Goal: Task Accomplishment & Management: Use online tool/utility

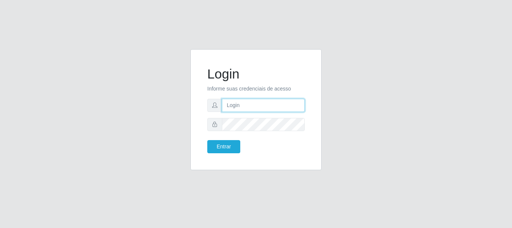
drag, startPoint x: 0, startPoint y: 0, endPoint x: 282, endPoint y: 110, distance: 302.3
click at [282, 110] on input "text" at bounding box center [263, 105] width 83 height 13
type input "[PERSON_NAME]@[PERSON_NAME]"
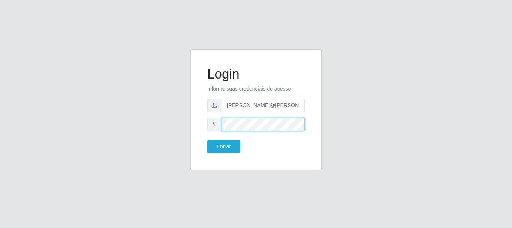
click at [207, 140] on button "Entrar" at bounding box center [223, 146] width 33 height 13
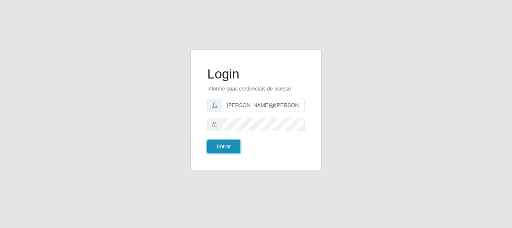
click at [230, 145] on button "Entrar" at bounding box center [223, 146] width 33 height 13
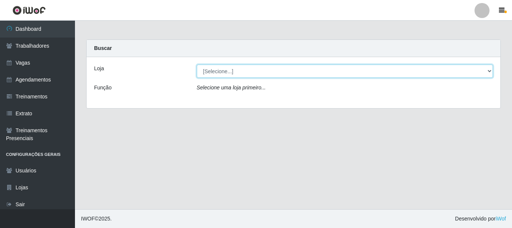
click at [249, 65] on select "[Selecione...] [GEOGRAPHIC_DATA]" at bounding box center [345, 71] width 297 height 13
select select "279"
click at [197, 65] on select "[Selecione...] [GEOGRAPHIC_DATA]" at bounding box center [345, 71] width 297 height 13
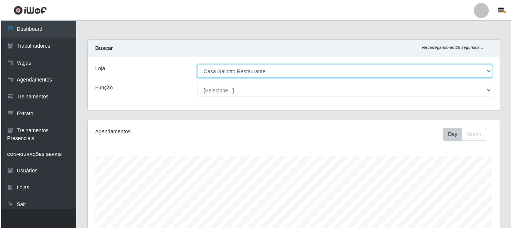
scroll to position [170, 0]
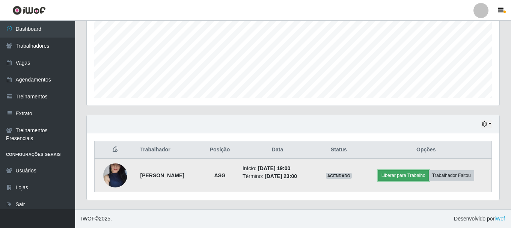
click at [413, 179] on button "Liberar para Trabalho" at bounding box center [403, 175] width 51 height 11
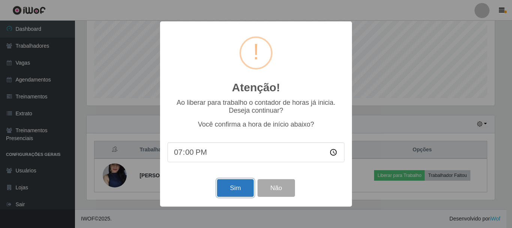
click at [237, 189] on button "Sim" at bounding box center [235, 188] width 36 height 18
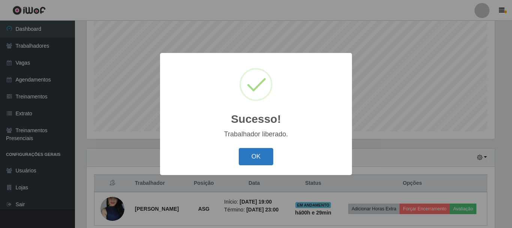
click at [255, 162] on button "OK" at bounding box center [256, 157] width 35 height 18
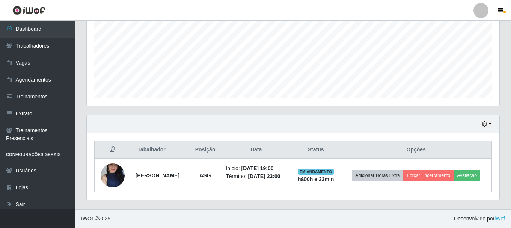
scroll to position [0, 0]
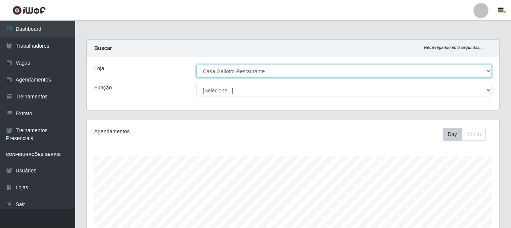
click at [344, 72] on select "[Selecione...] [GEOGRAPHIC_DATA]" at bounding box center [343, 71] width 295 height 13
click at [196, 65] on select "[Selecione...] [GEOGRAPHIC_DATA]" at bounding box center [343, 71] width 295 height 13
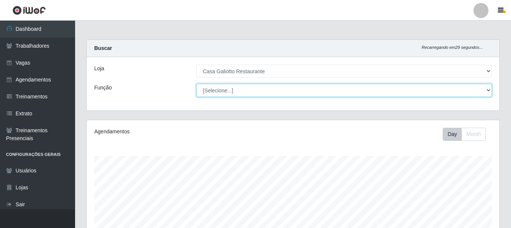
click at [338, 91] on select "[Selecione...] ASG ASG + ASG ++ Auxiliar de Cozinha Auxiliar de Cozinha + Auxil…" at bounding box center [343, 90] width 295 height 13
click at [196, 84] on select "[Selecione...] ASG ASG + ASG ++ Auxiliar de Cozinha Auxiliar de Cozinha + Auxil…" at bounding box center [343, 90] width 295 height 13
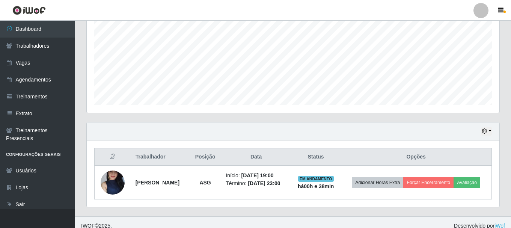
scroll to position [170, 0]
